Goal: Find specific page/section: Find specific page/section

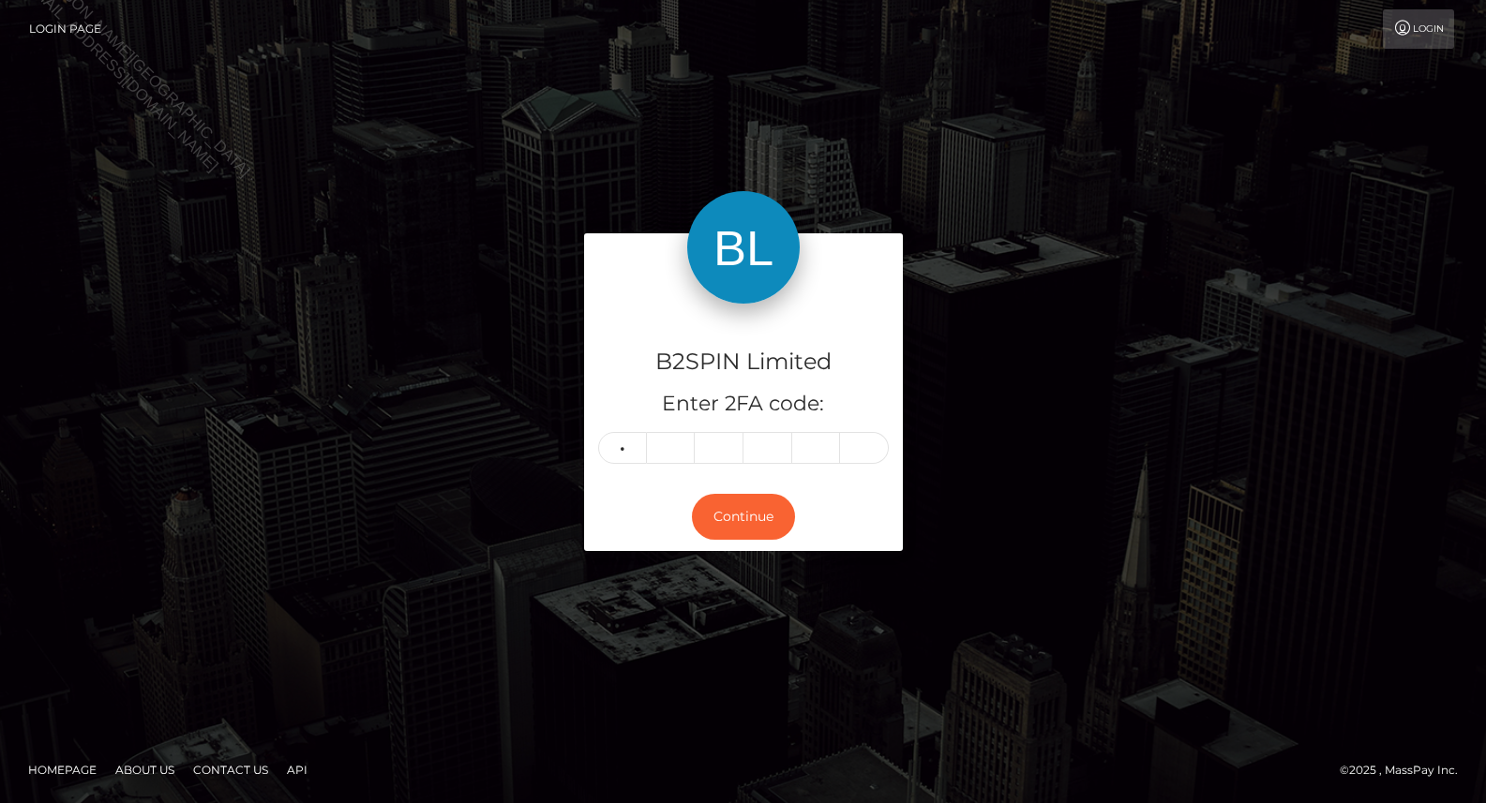
type input "0"
type input "5"
type input "2"
type input "1"
type input "8"
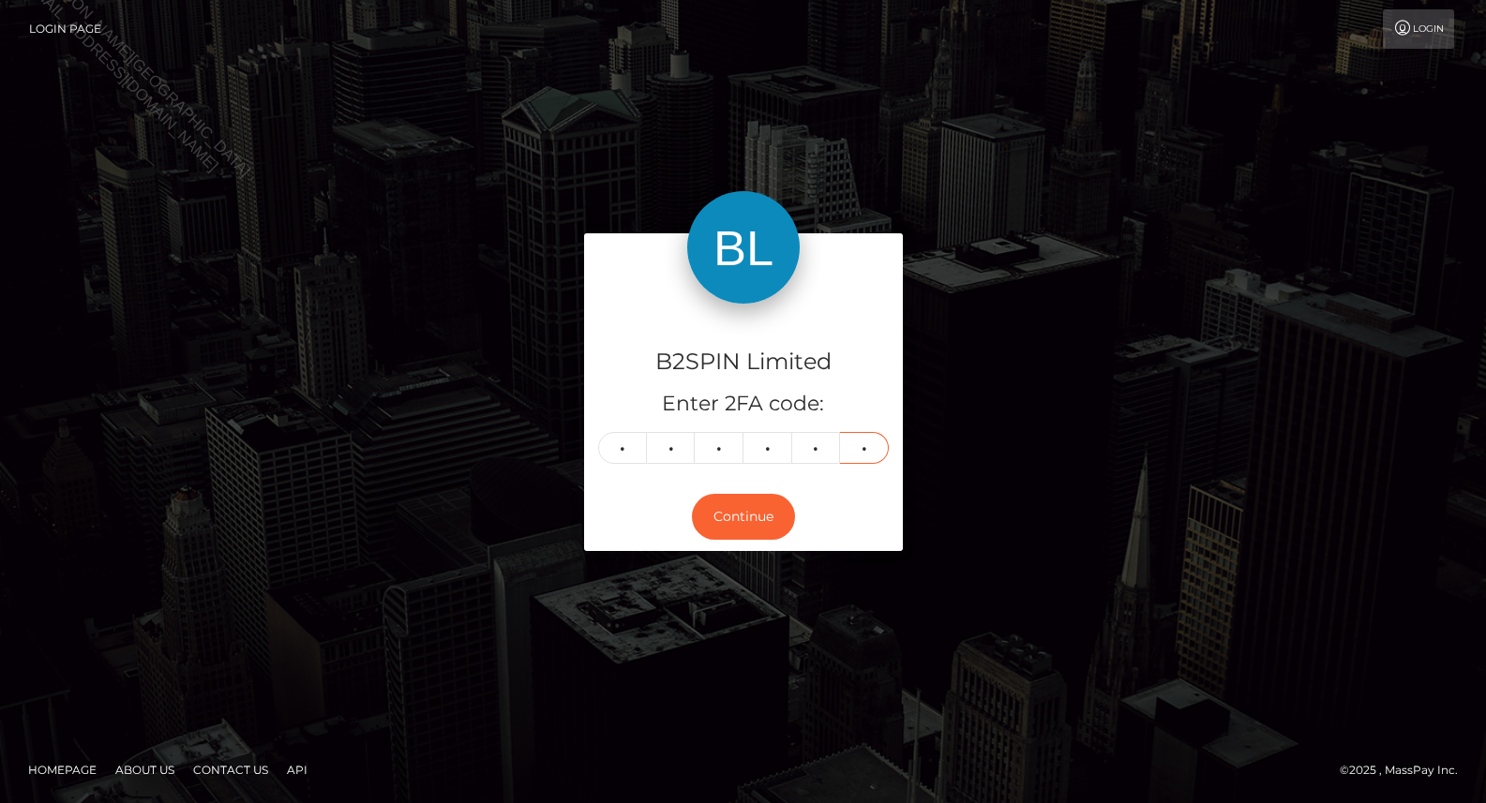
type input "7"
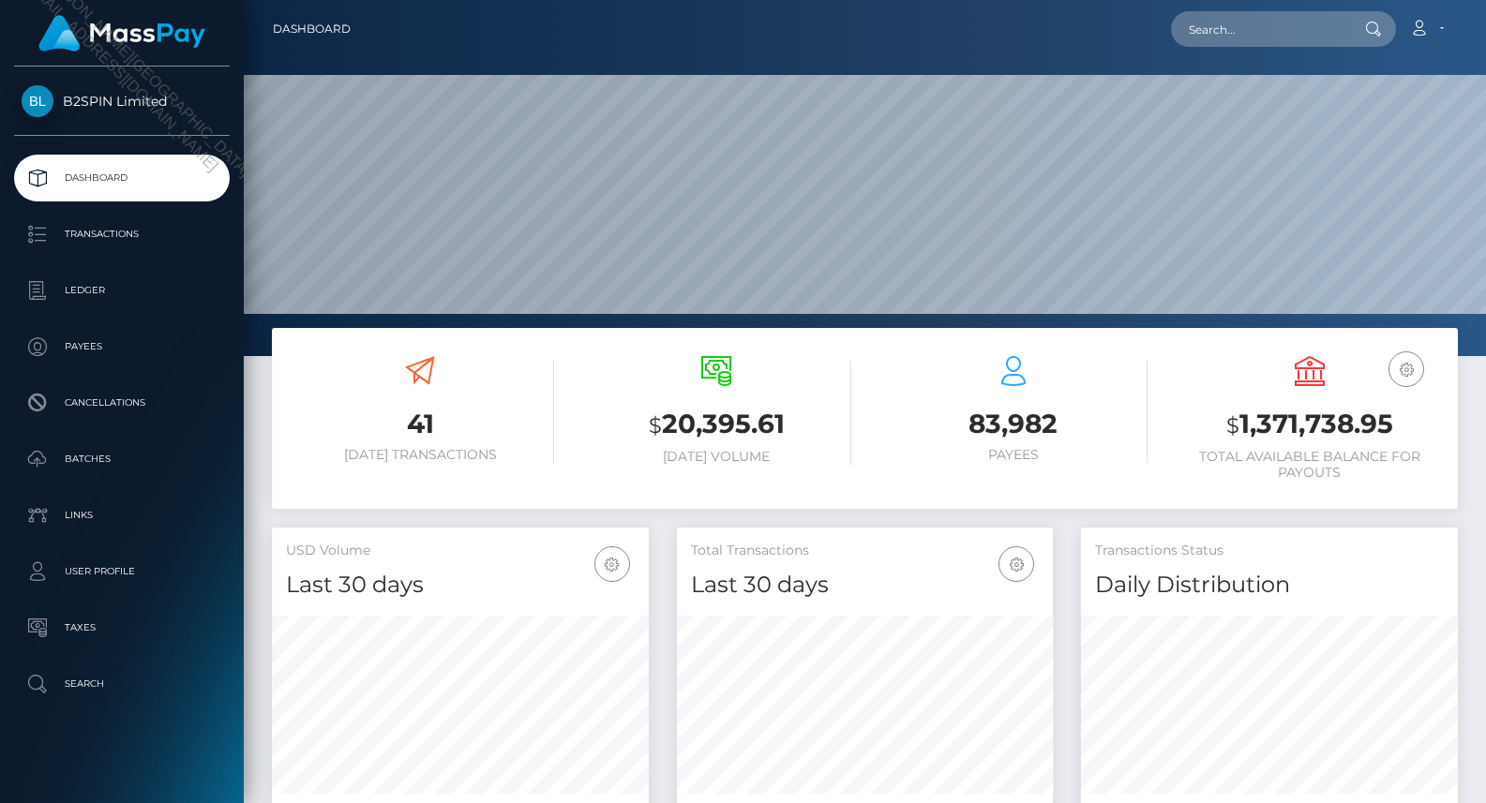
scroll to position [331, 377]
click at [1248, 24] on input "text" at bounding box center [1259, 29] width 176 height 36
paste input "a858e7ff-4fc8-40f6-87c8-b6955f3153f5"
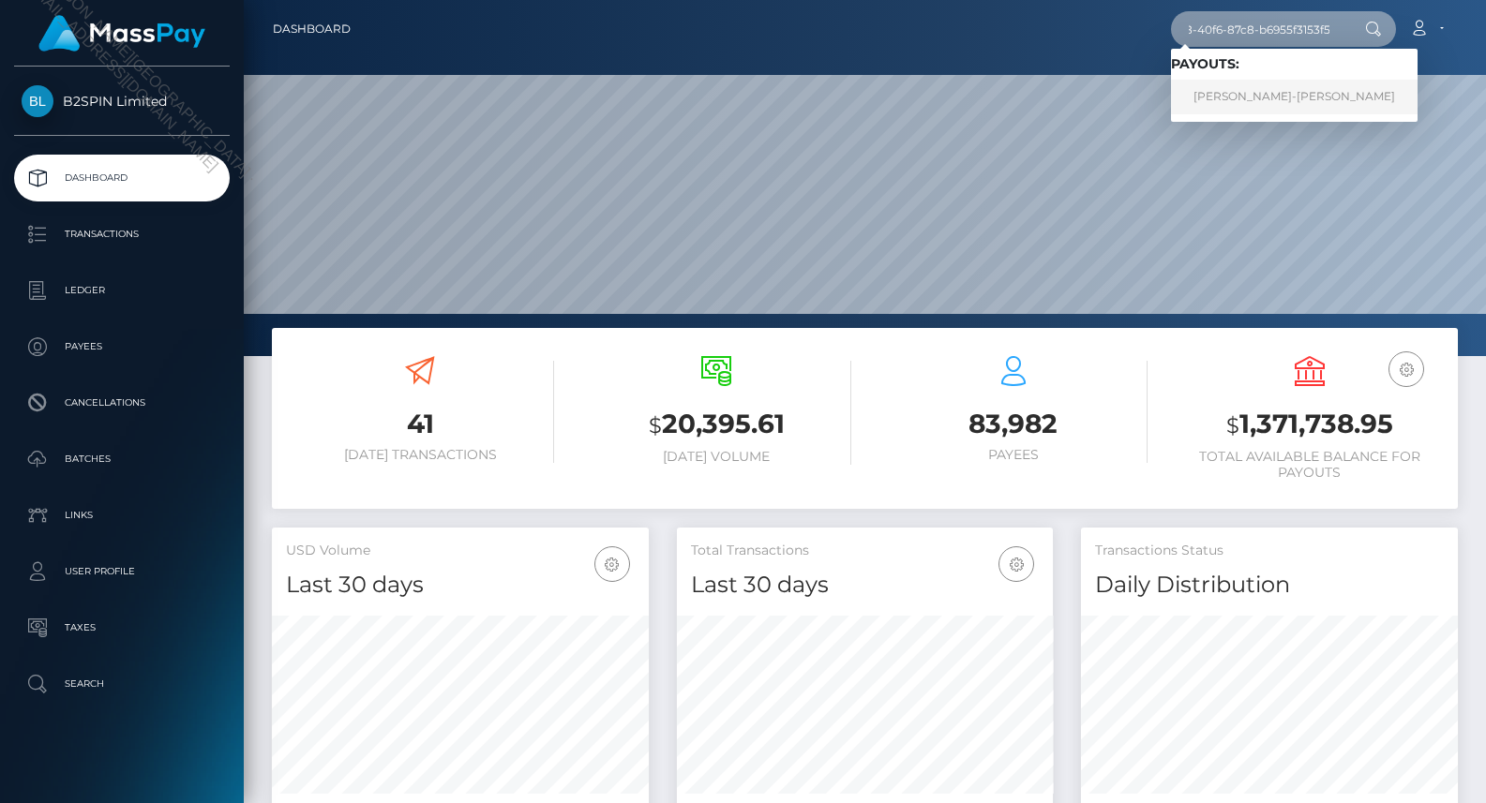
type input "a858e7ff-4fc8-40f6-87c8-b6955f3153f5"
click at [1259, 100] on link "ALEXIS FAY-IRENE CASEY" at bounding box center [1294, 97] width 247 height 35
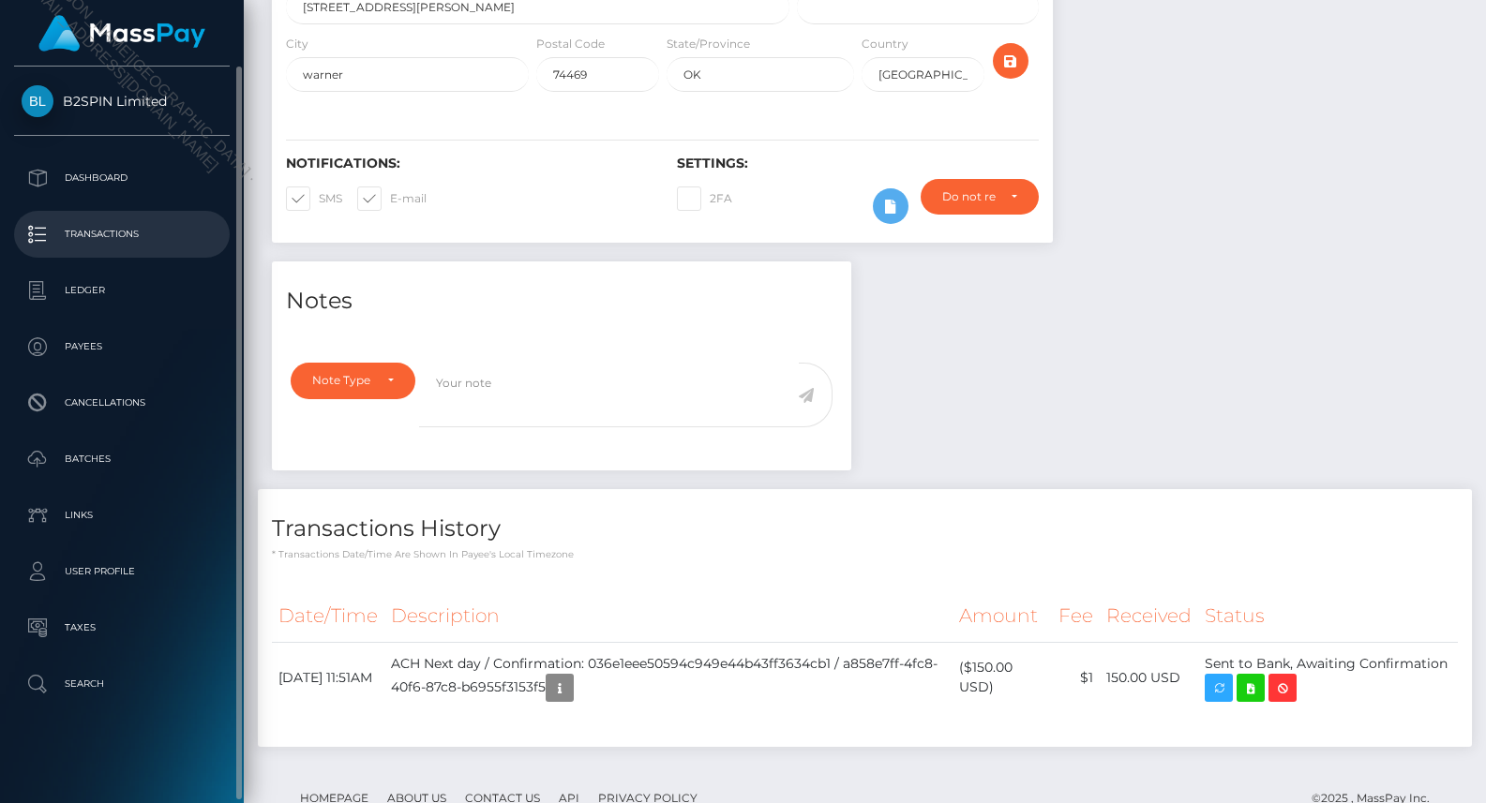
scroll to position [225, 377]
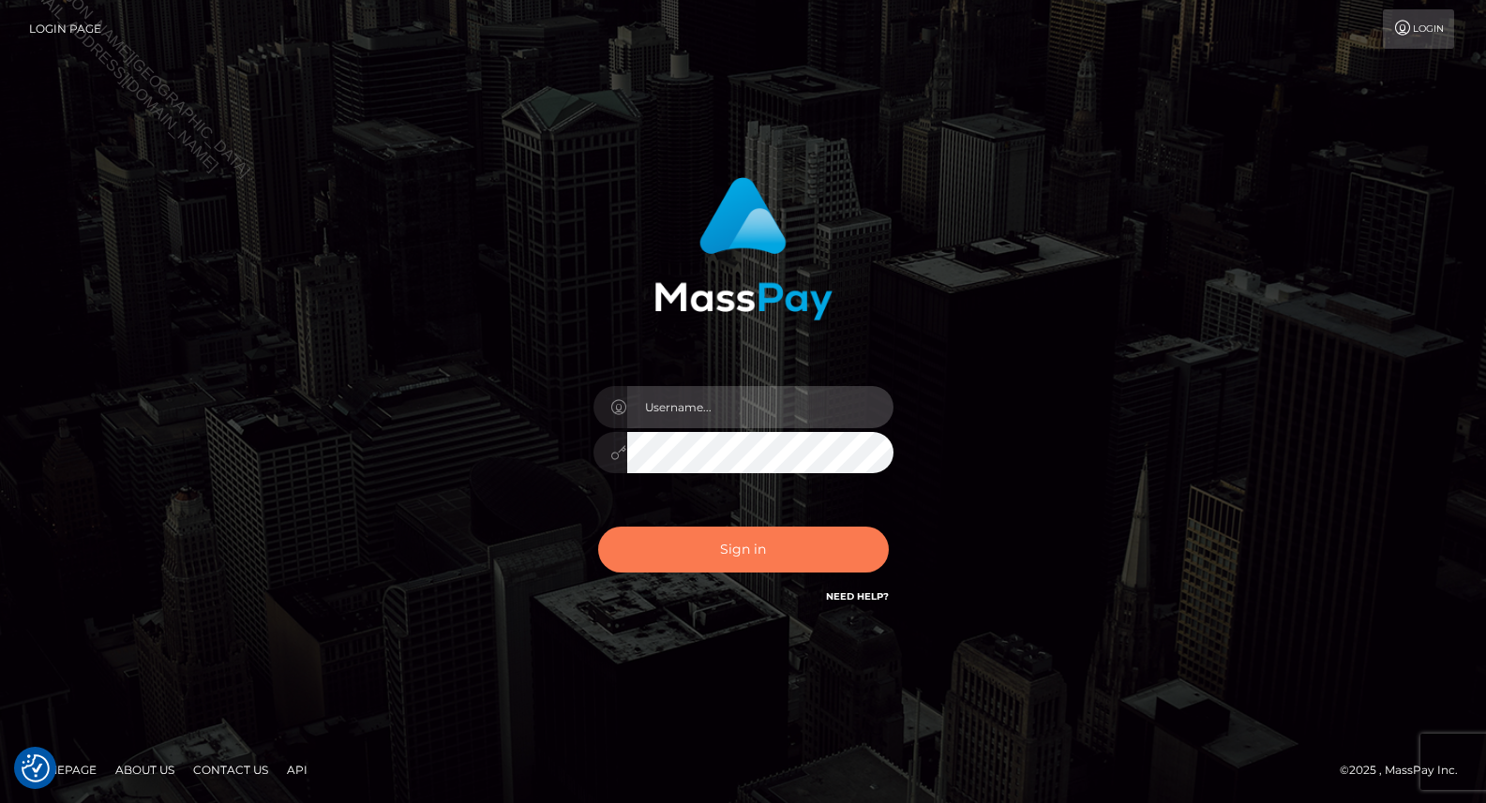
type input "Jiecel"
click at [739, 545] on button "Sign in" at bounding box center [743, 550] width 291 height 46
type input "Jiecel"
click at [718, 554] on button "Sign in" at bounding box center [743, 550] width 291 height 46
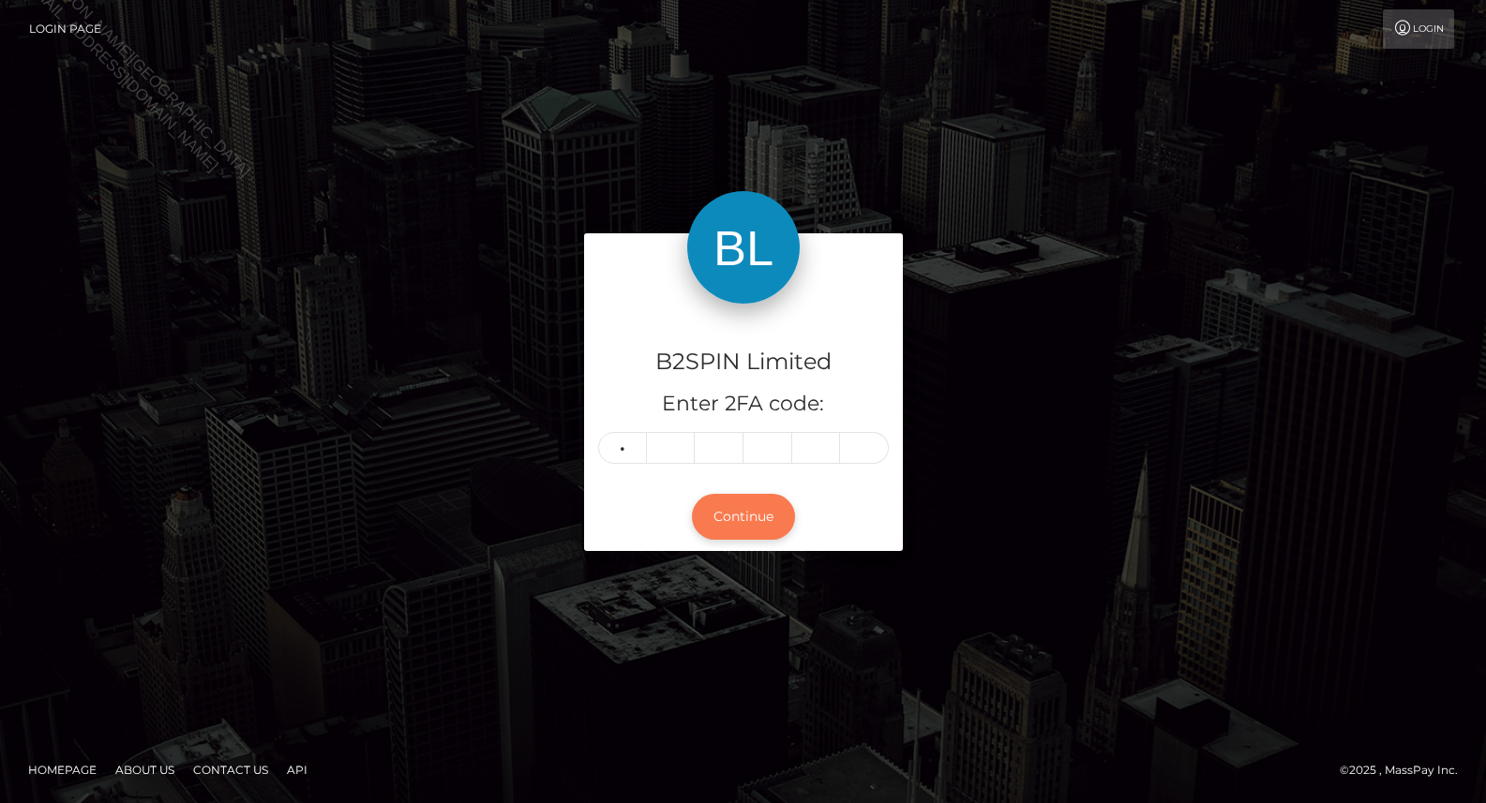
type input "9"
type input "5"
type input "8"
type input "6"
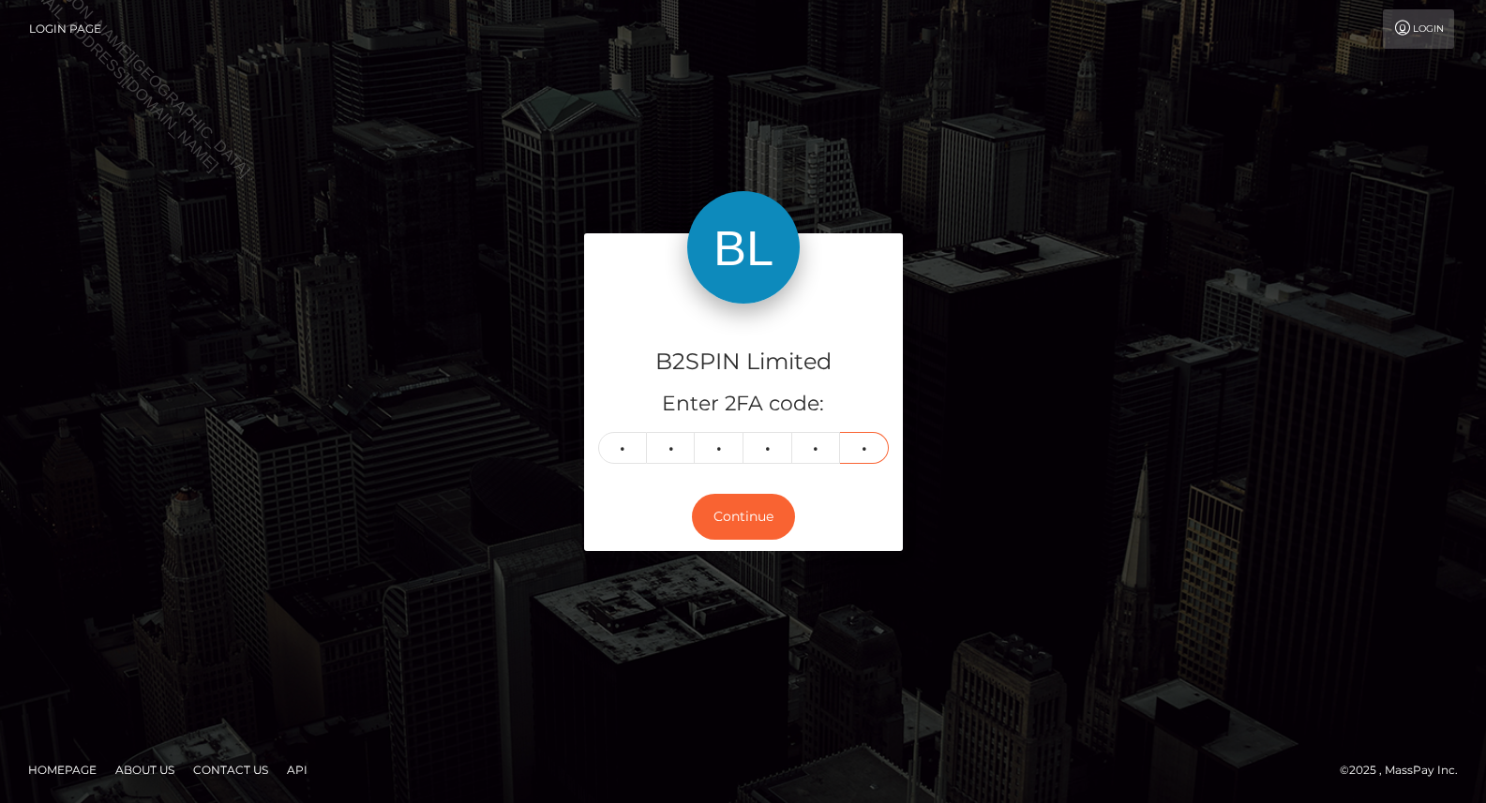
type input "9"
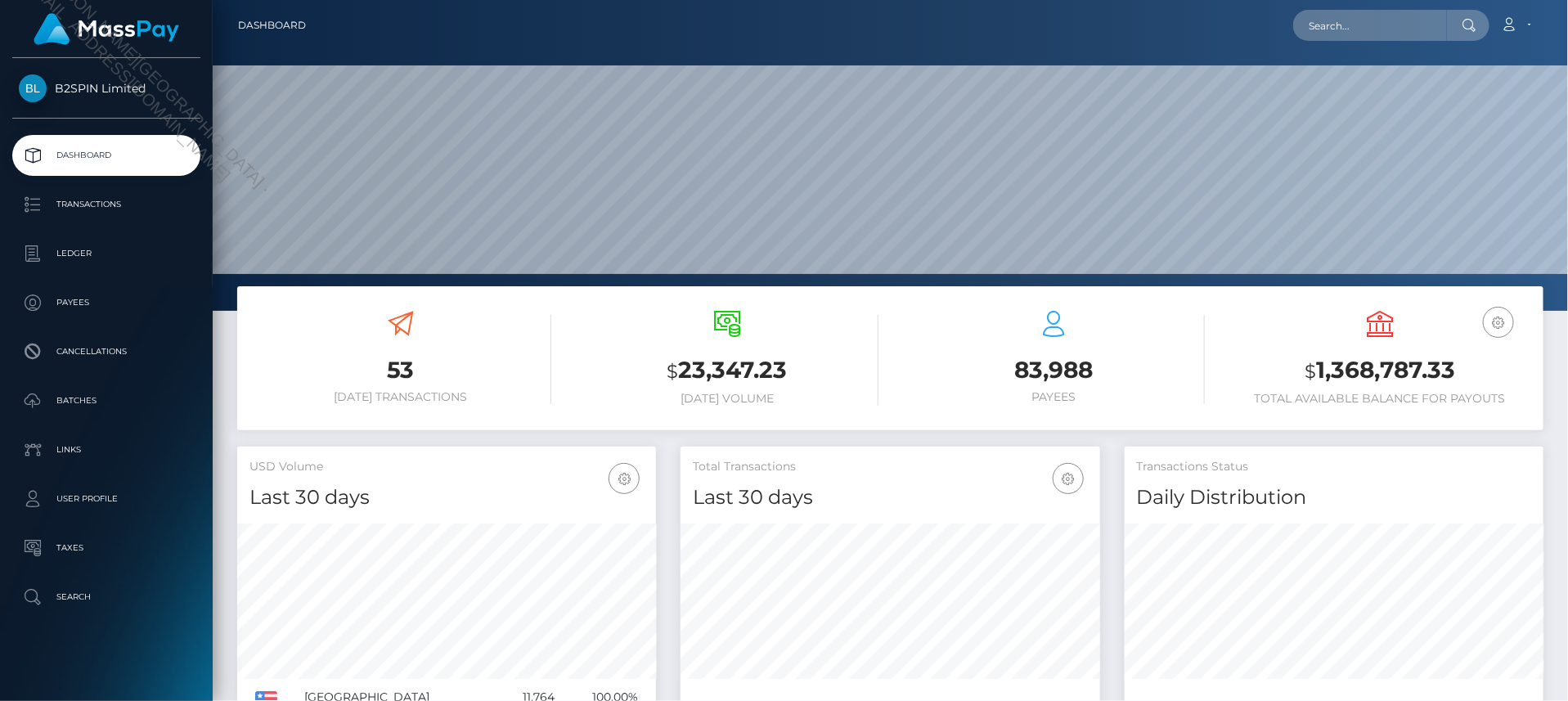
scroll to position [289, 419]
click at [1409, 17] on input "text" at bounding box center [1370, 25] width 154 height 31
paste input "f2279a17-36d5-4763-b91a-1a9f4d5d4d70"
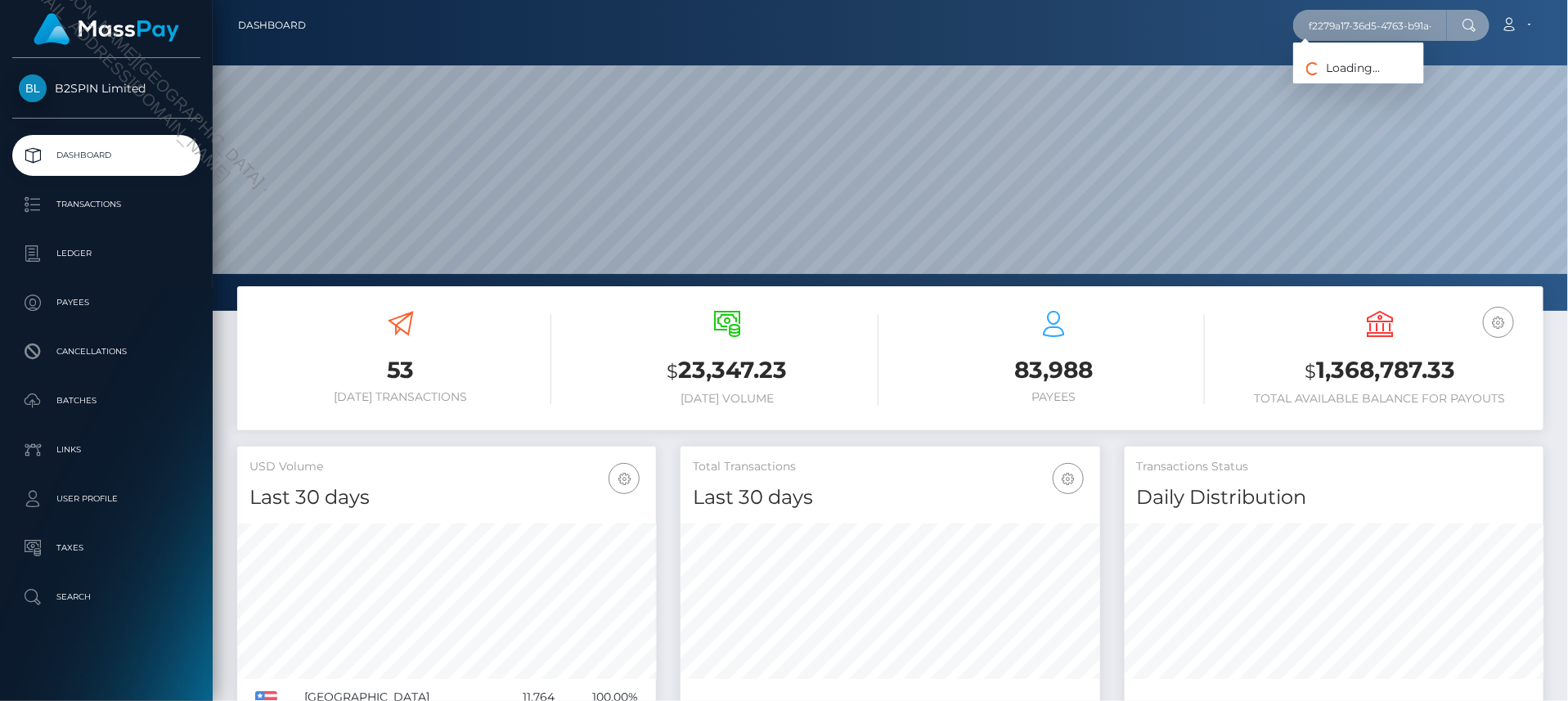
scroll to position [0, 72]
type input "f2279a17-36d5-4763-b91a-1a9f4d5d4d70"
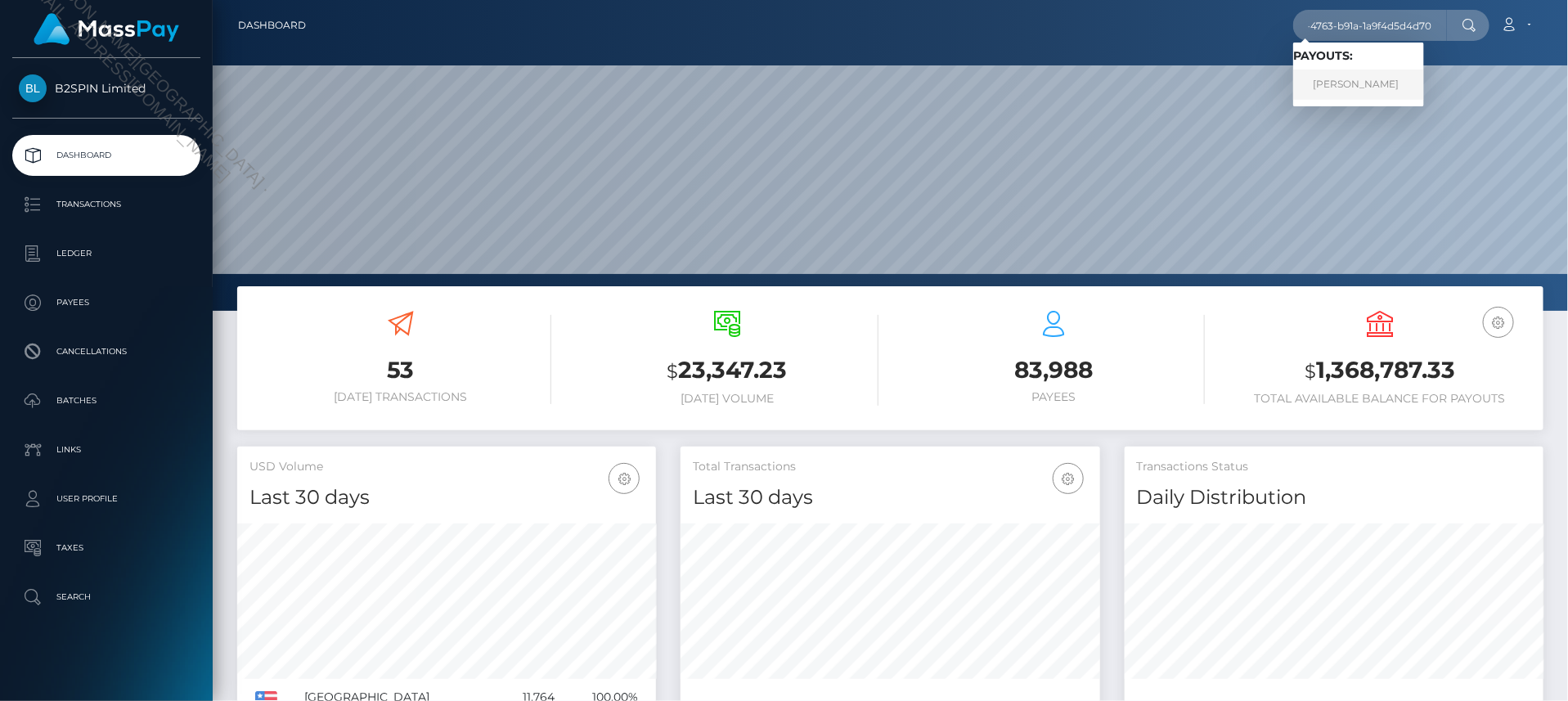
scroll to position [0, 0]
click at [1382, 80] on link "TONI MICHELLE GREER" at bounding box center [1359, 85] width 131 height 31
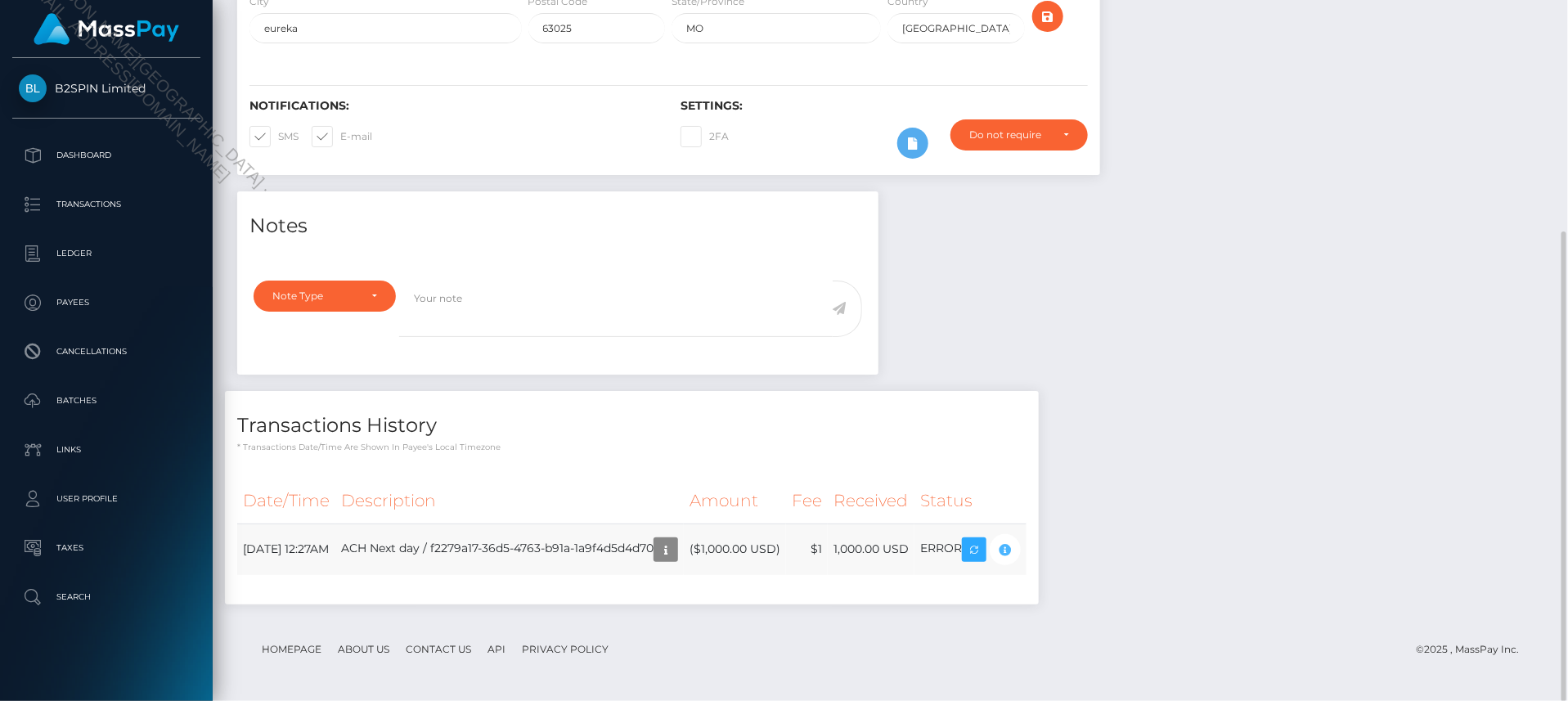
scroll to position [196, 419]
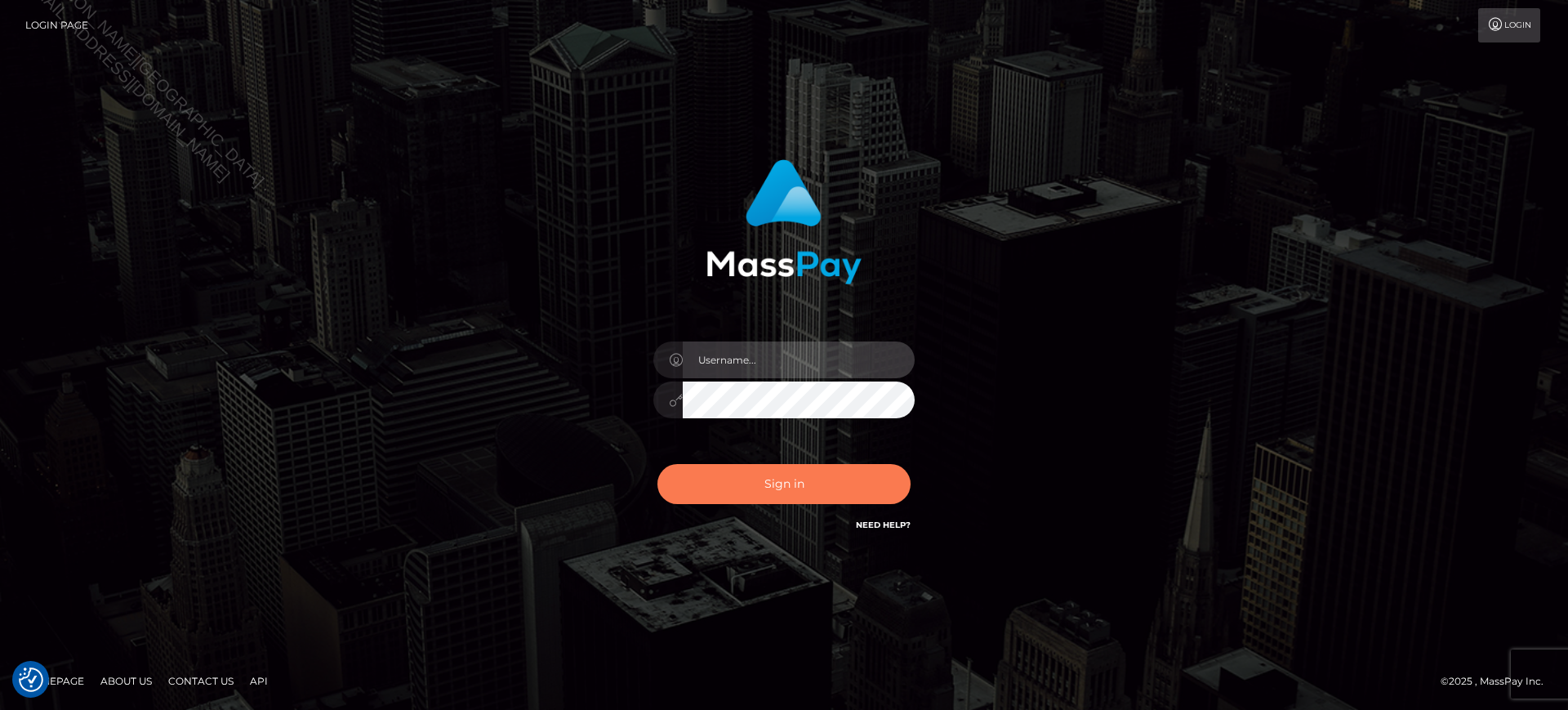
type input "Jiecel"
click at [793, 485] on button "Sign in" at bounding box center [784, 483] width 253 height 40
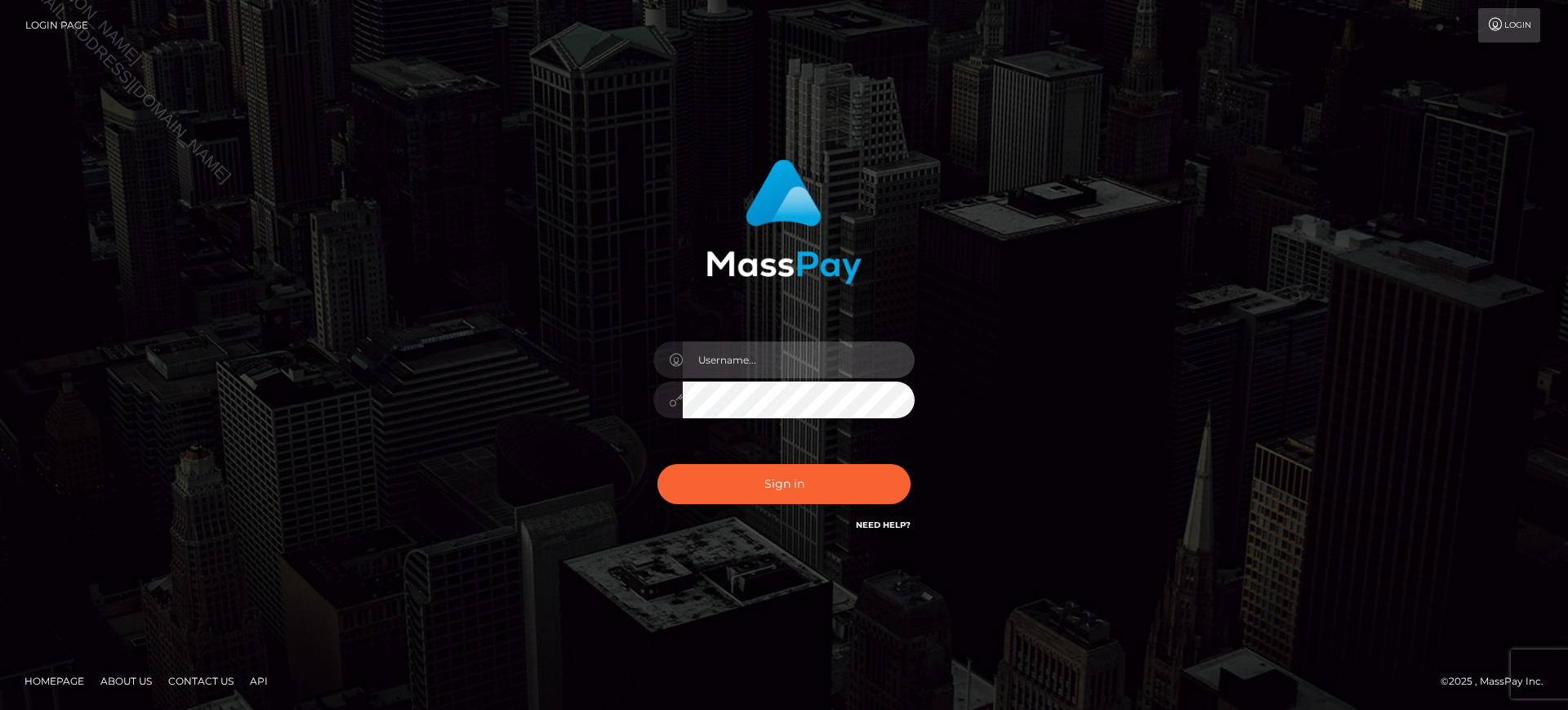
type input "Jiecel"
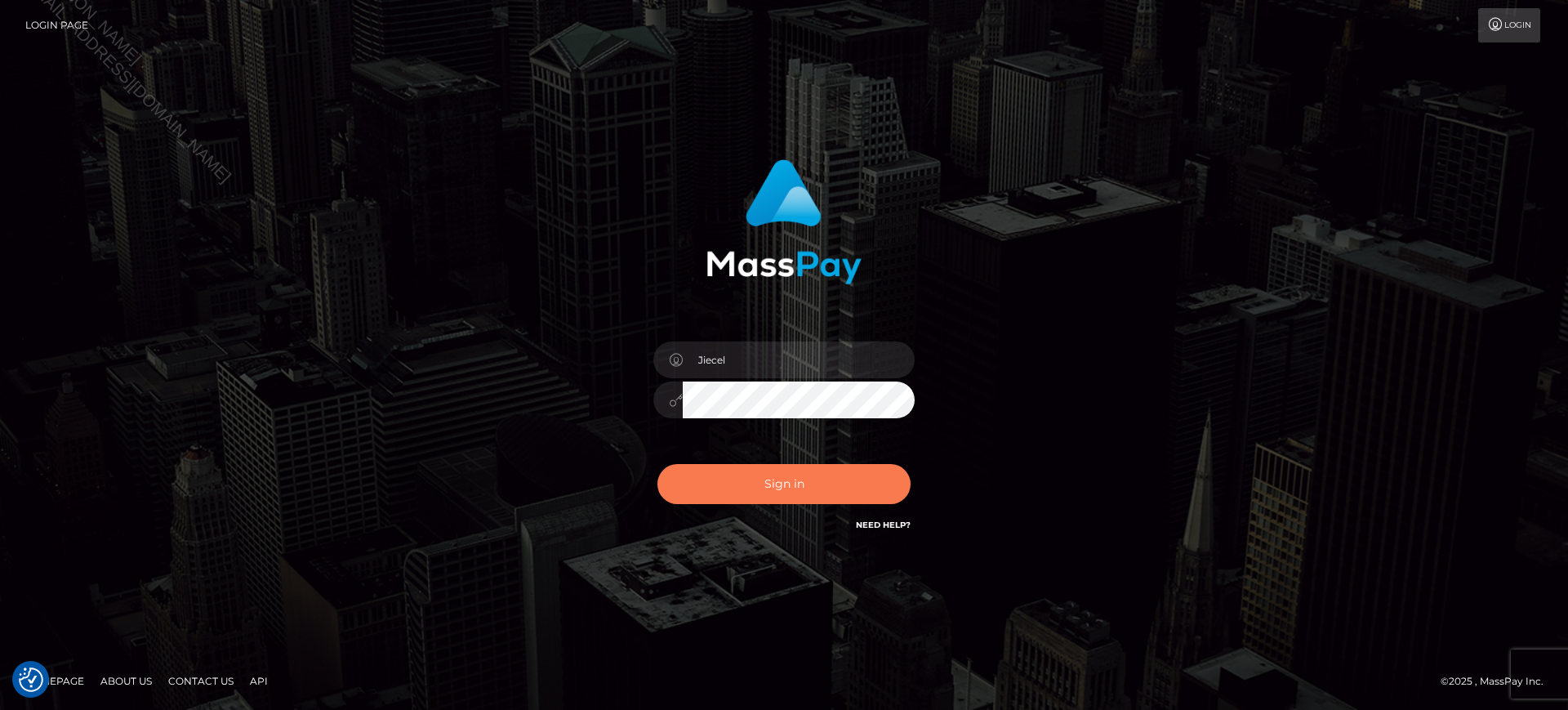
click at [775, 489] on button "Sign in" at bounding box center [784, 483] width 253 height 40
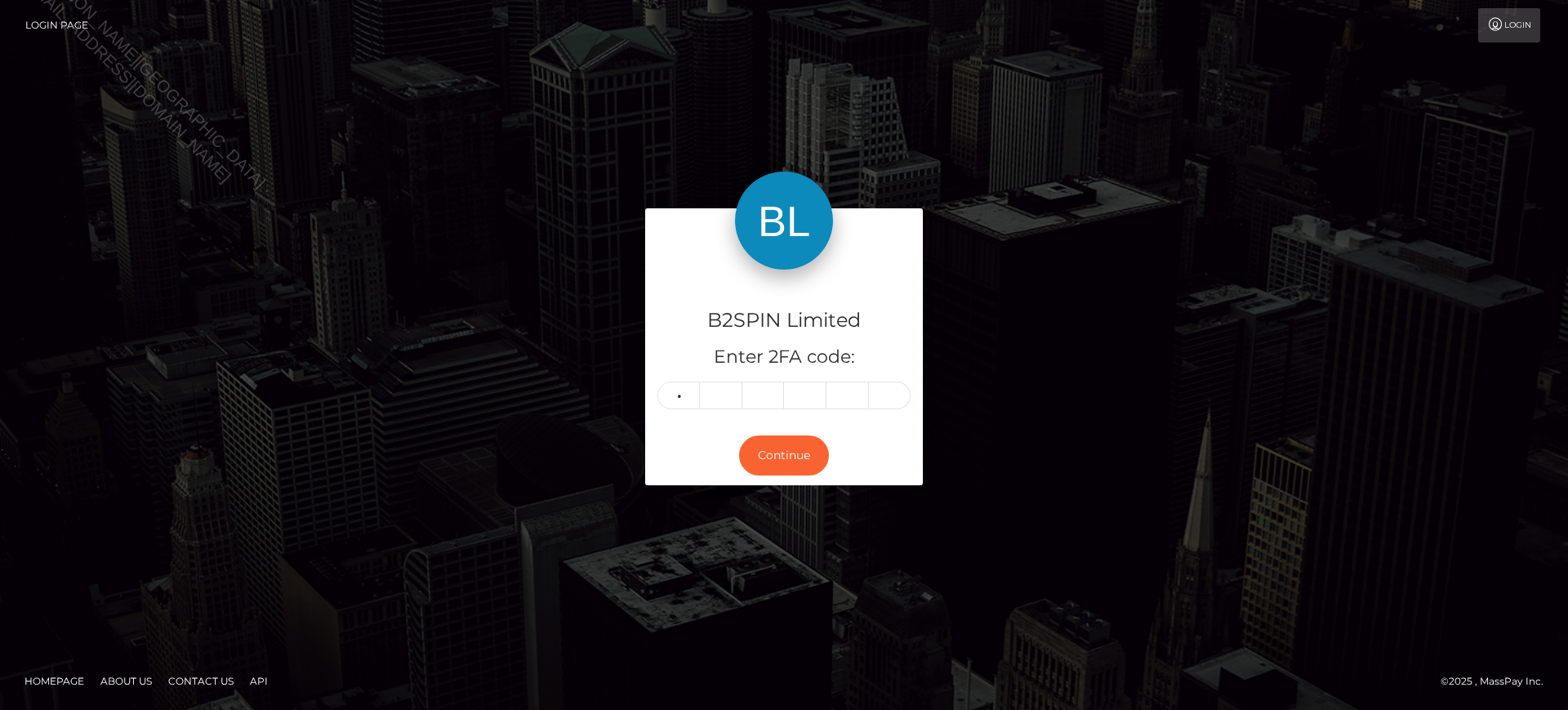
type input "5"
type input "8"
type input "3"
type input "7"
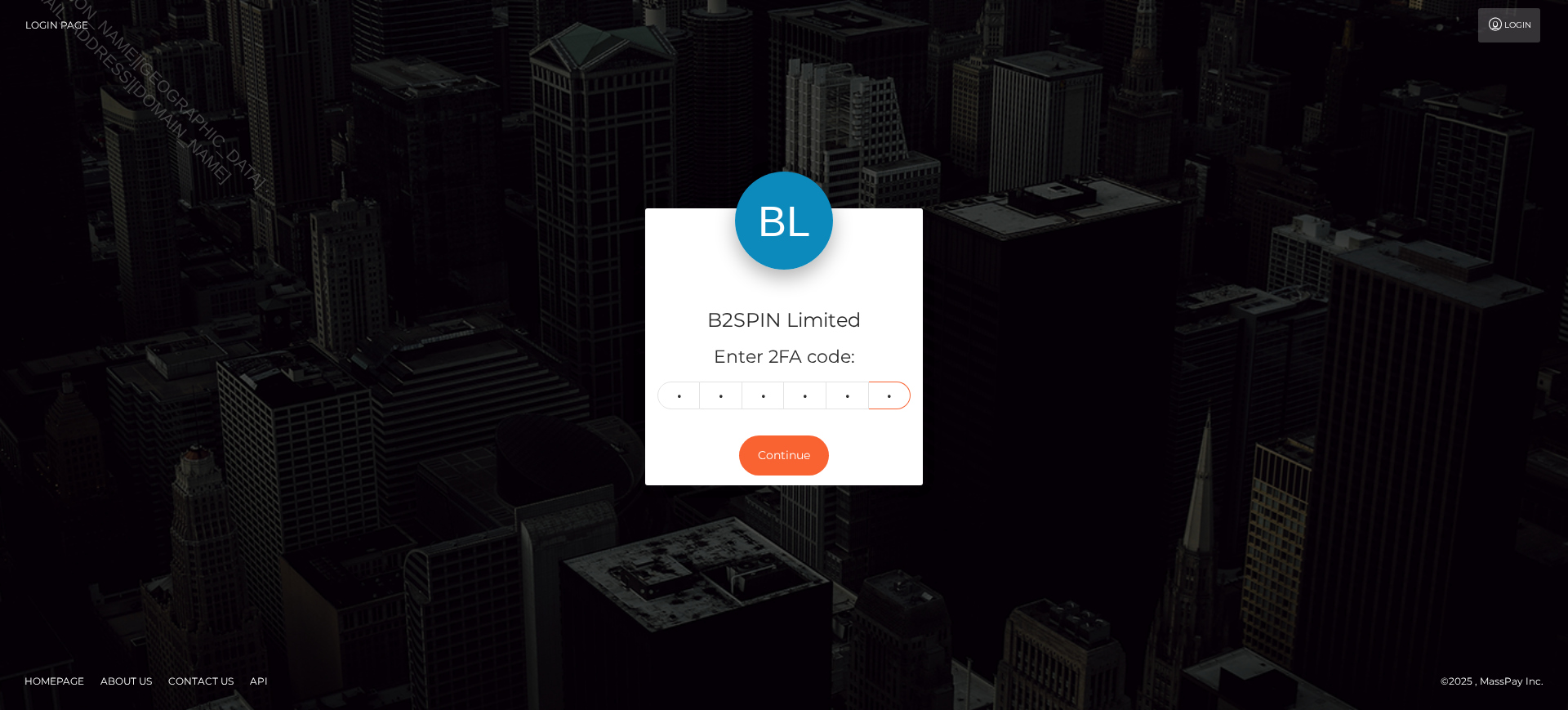
type input "8"
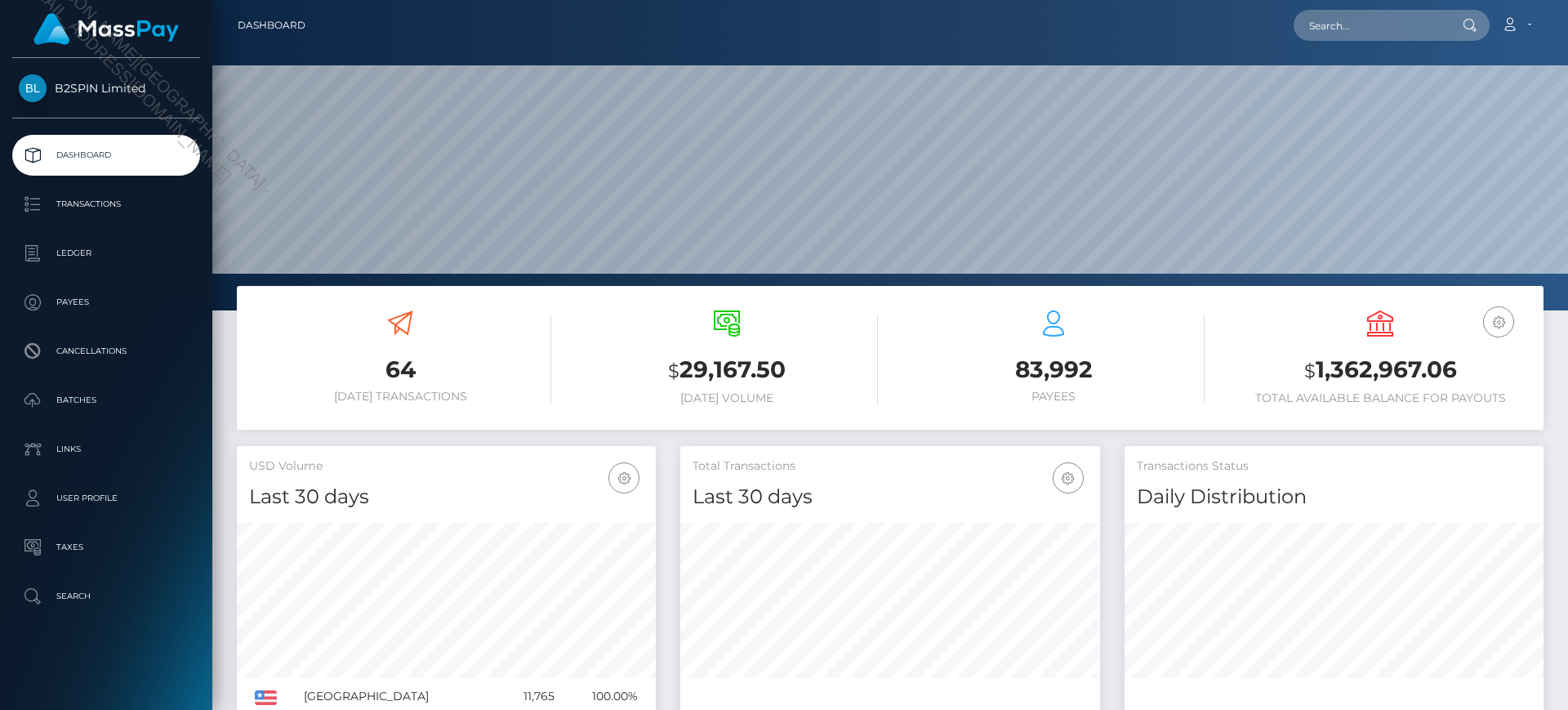
scroll to position [290, 420]
click at [1389, 27] on input "text" at bounding box center [1370, 25] width 153 height 31
paste input "2300622d-463a-45e3-8d31-422585424f0b"
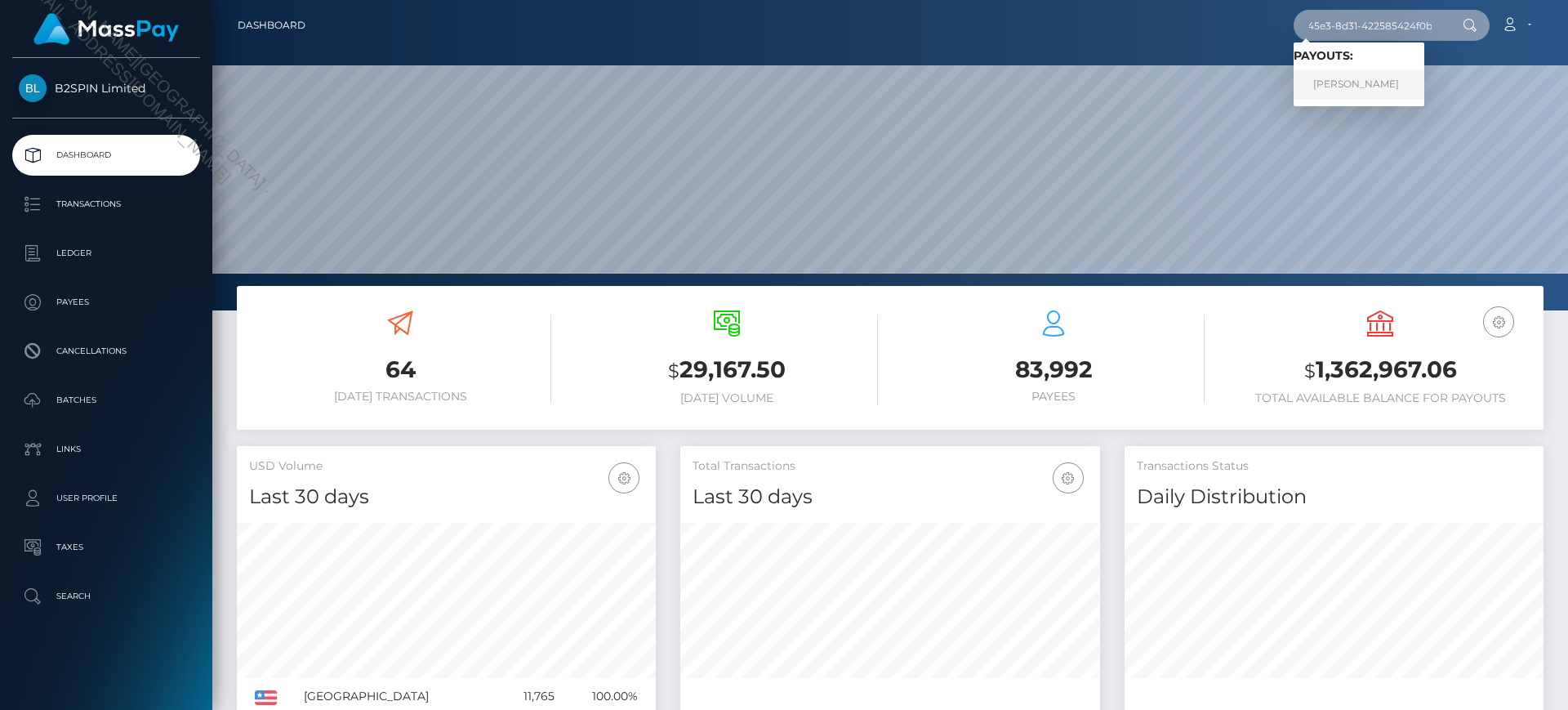
type input "2300622d-463a-45e3-8d31-422585424f0b"
click at [1366, 92] on link "RAMON GILBERTO COLON" at bounding box center [1359, 85] width 131 height 30
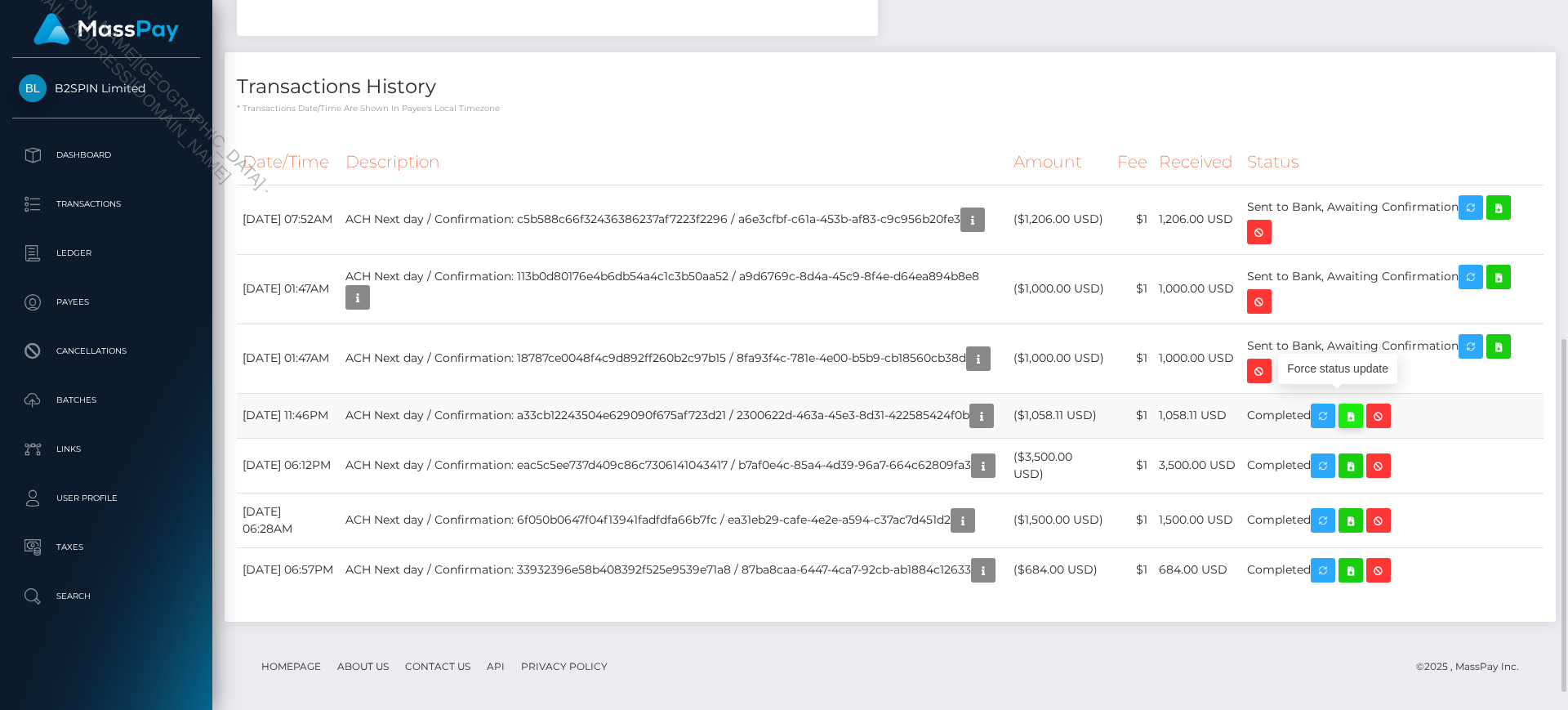
scroll to position [196, 420]
click at [1361, 406] on icon at bounding box center [1350, 416] width 19 height 20
